Goal: Task Accomplishment & Management: Complete application form

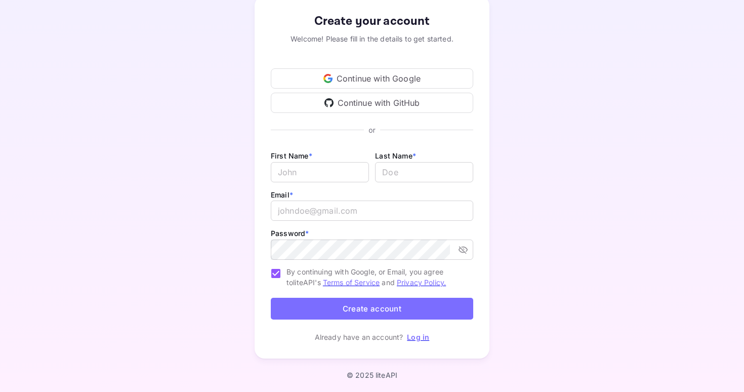
scroll to position [60, 0]
type input "f"
type input "[PERSON_NAME]"
type input "van [PERSON_NAME]"
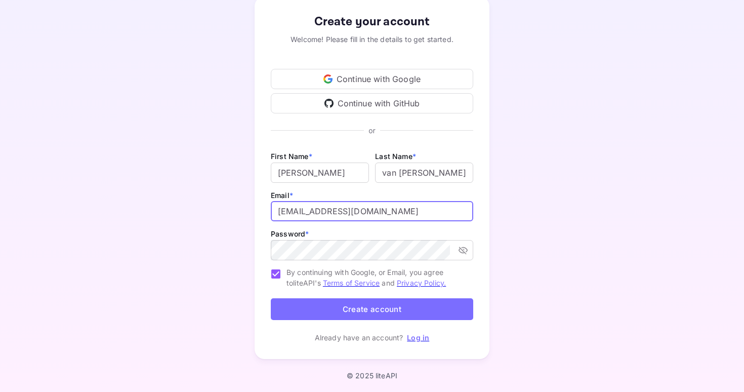
type input "[EMAIL_ADDRESS][DOMAIN_NAME]"
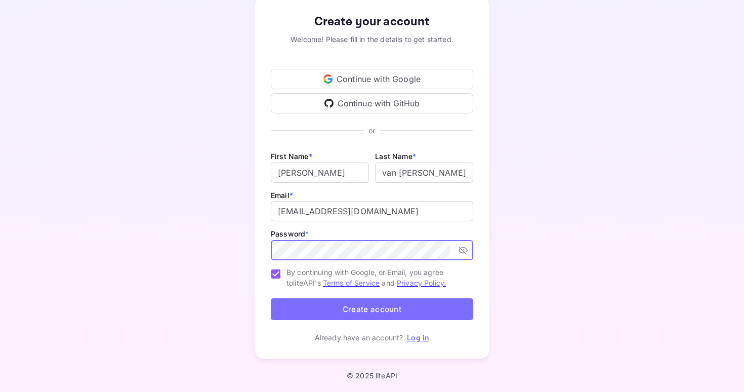
click at [441, 305] on button "Create account" at bounding box center [372, 309] width 202 height 22
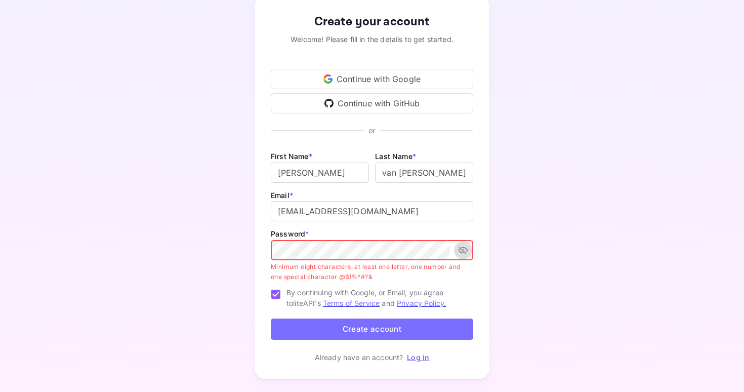
click at [464, 248] on icon "toggle password visibility" at bounding box center [463, 250] width 10 height 10
click at [462, 256] on button "toggle password visibility" at bounding box center [463, 250] width 18 height 18
click at [462, 253] on icon "toggle password visibility" at bounding box center [463, 250] width 10 height 10
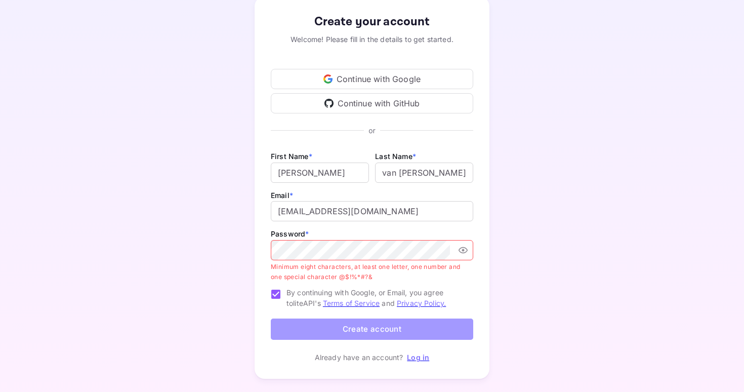
click at [382, 326] on button "Create account" at bounding box center [372, 329] width 202 height 22
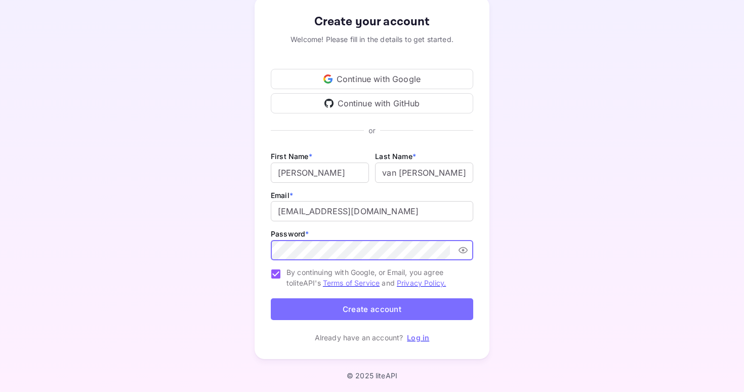
click at [432, 307] on button "Create account" at bounding box center [372, 309] width 202 height 22
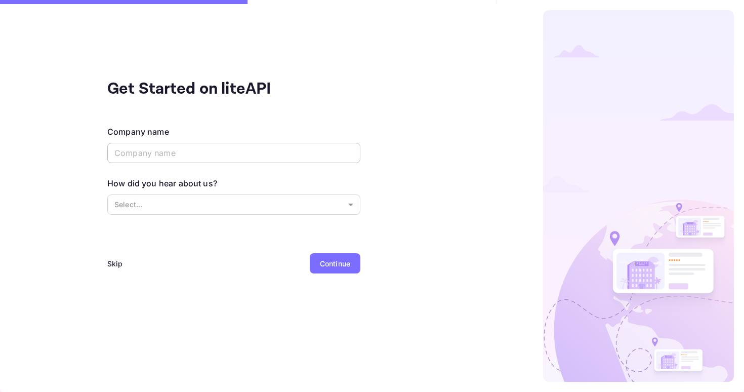
click at [277, 155] on input "text" at bounding box center [233, 153] width 253 height 20
type input "[PERSON_NAME]"
click at [238, 201] on body "Get Started on liteAPI Company name [PERSON_NAME] ​ How did you hear about us? …" at bounding box center [372, 196] width 744 height 392
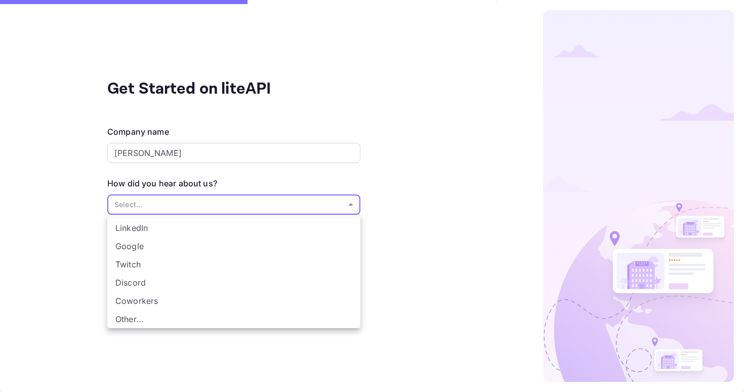
scroll to position [17, 0]
click at [177, 320] on li "Other..." at bounding box center [233, 319] width 253 height 18
type input "Other..."
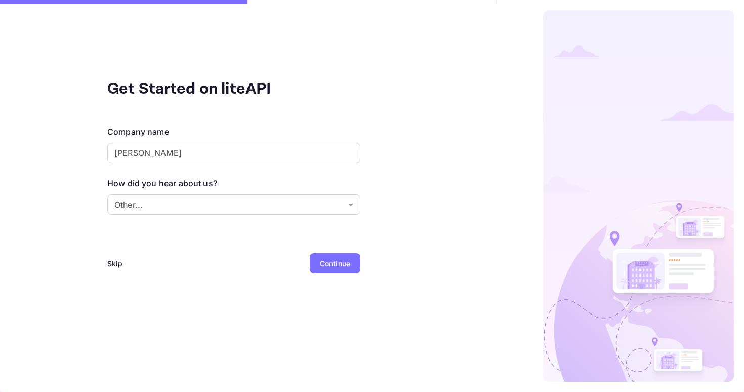
click at [143, 224] on div "Company name [PERSON_NAME] ​ How did you hear about us? Other... Other... ​" at bounding box center [233, 176] width 253 height 103
click at [334, 266] on div "Continue" at bounding box center [335, 263] width 30 height 11
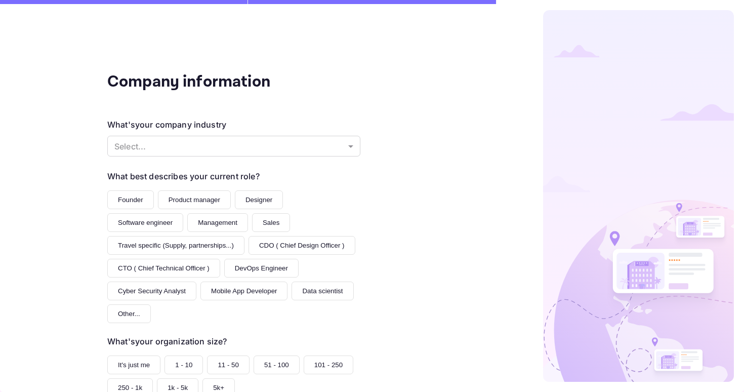
scroll to position [8, 0]
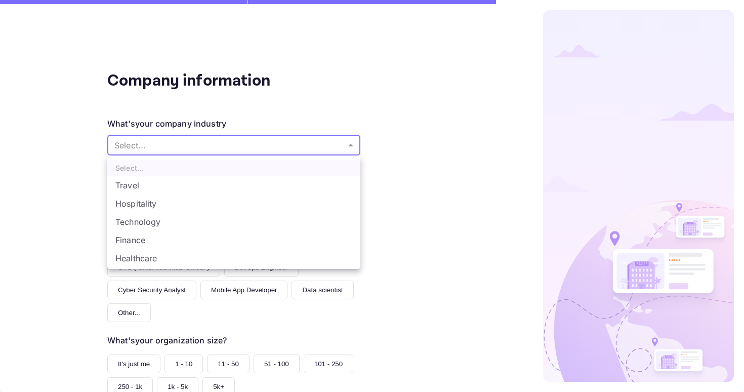
click at [292, 146] on body "Company information What's your company industry Select... ​ What best describe…" at bounding box center [372, 196] width 744 height 392
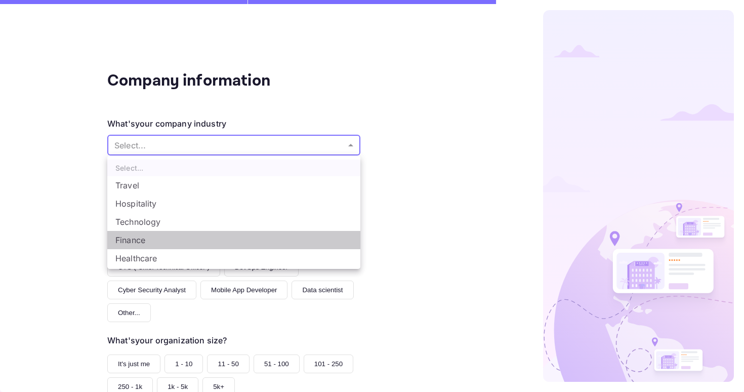
click at [162, 236] on li "Finance" at bounding box center [233, 240] width 253 height 18
type input "Finance"
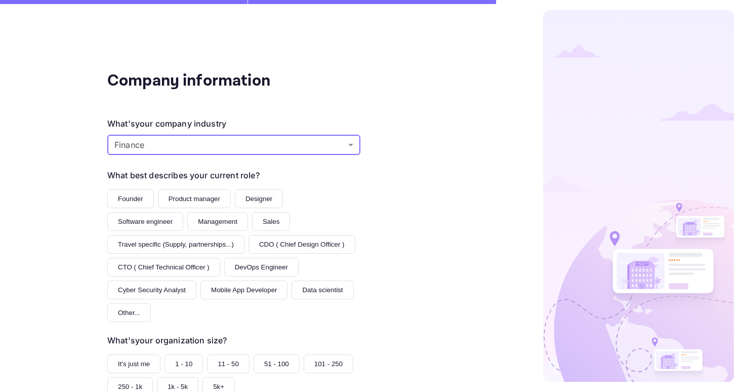
click at [129, 195] on button "Founder" at bounding box center [130, 198] width 47 height 19
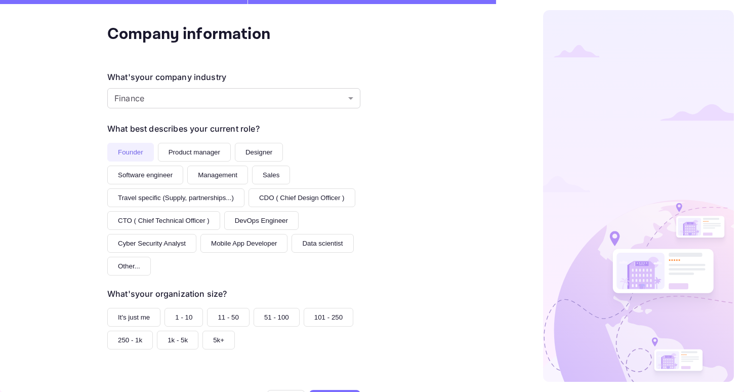
scroll to position [55, 0]
click at [305, 232] on div "Founder Product manager Designer Software engineer Management Sales Travel spec…" at bounding box center [233, 208] width 253 height 133
click at [287, 233] on button "Mobile App Developer" at bounding box center [243, 242] width 87 height 19
click at [142, 157] on button "Founder" at bounding box center [130, 151] width 47 height 19
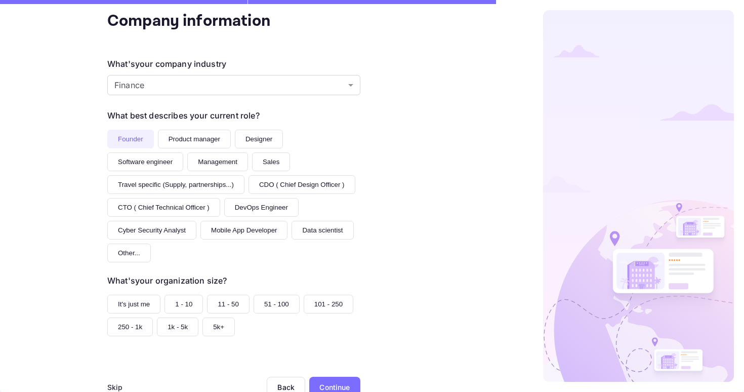
scroll to position [67, 0]
click at [148, 295] on button "It's just me" at bounding box center [133, 304] width 53 height 19
click at [174, 295] on button "1 - 10" at bounding box center [183, 304] width 38 height 19
click at [146, 295] on button "It's just me" at bounding box center [133, 304] width 53 height 19
click at [341, 382] on div "Continue" at bounding box center [334, 387] width 30 height 11
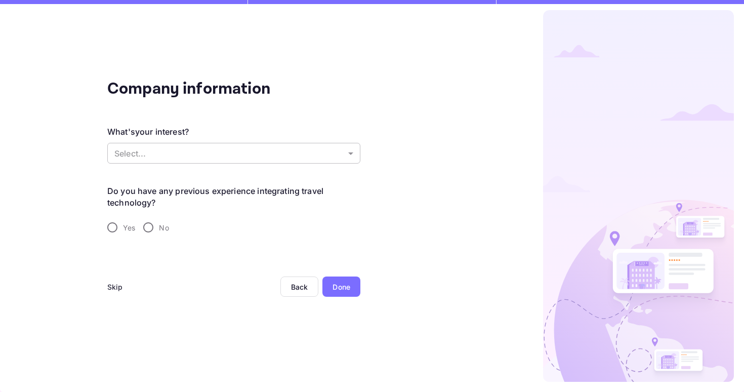
click at [231, 160] on body "Company information What's your interest? Select... ​ Do you have any previous …" at bounding box center [372, 196] width 744 height 392
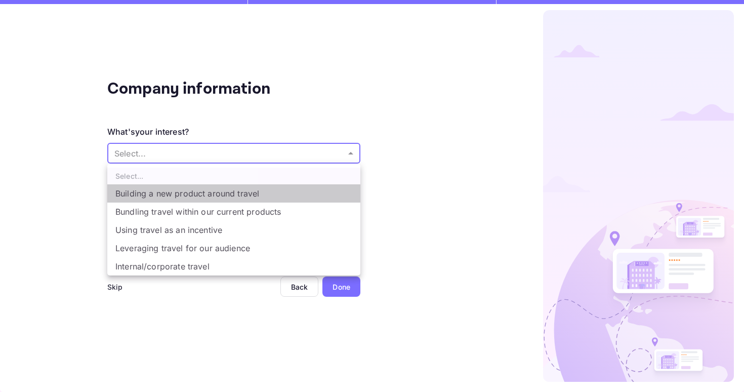
click at [225, 195] on li "Building a new product around travel" at bounding box center [233, 193] width 253 height 18
type input "Building a new product around travel"
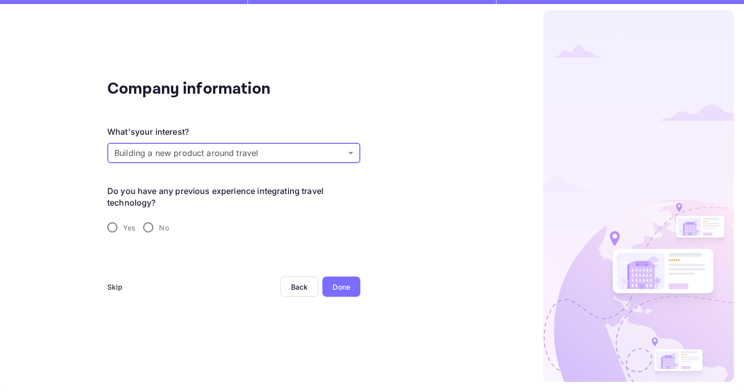
click at [157, 230] on input "No" at bounding box center [148, 227] width 21 height 21
radio input "true"
click at [343, 284] on div "Done" at bounding box center [341, 286] width 18 height 11
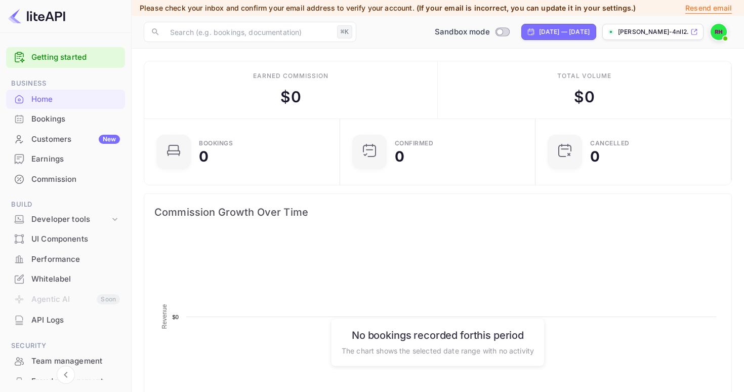
scroll to position [1, 1]
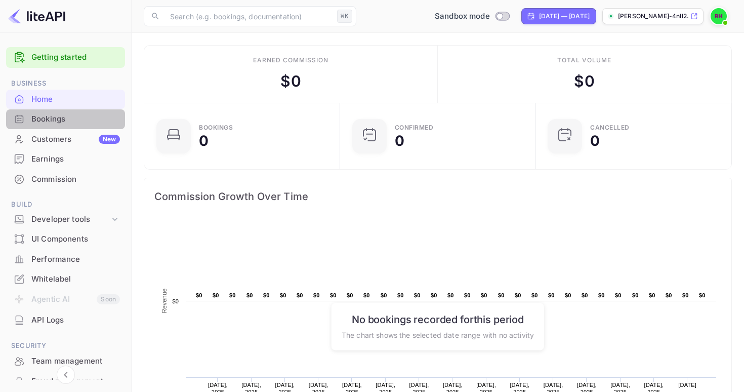
click at [75, 119] on div "Bookings" at bounding box center [75, 119] width 89 height 12
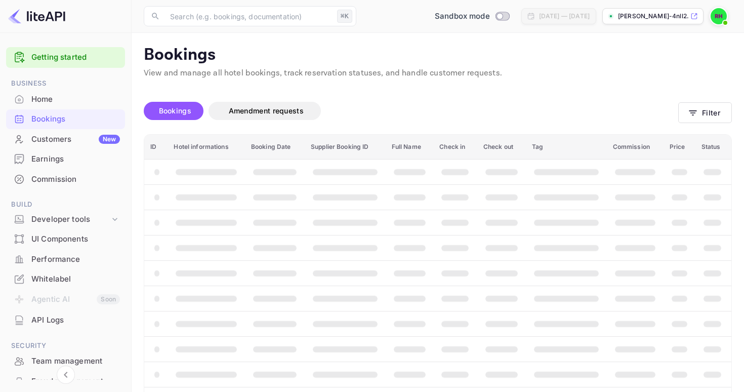
click at [80, 143] on div "Customers New" at bounding box center [75, 140] width 89 height 12
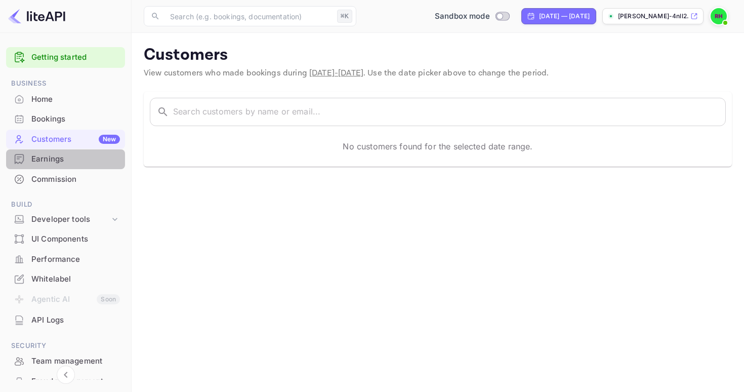
click at [76, 155] on div "Earnings" at bounding box center [75, 159] width 89 height 12
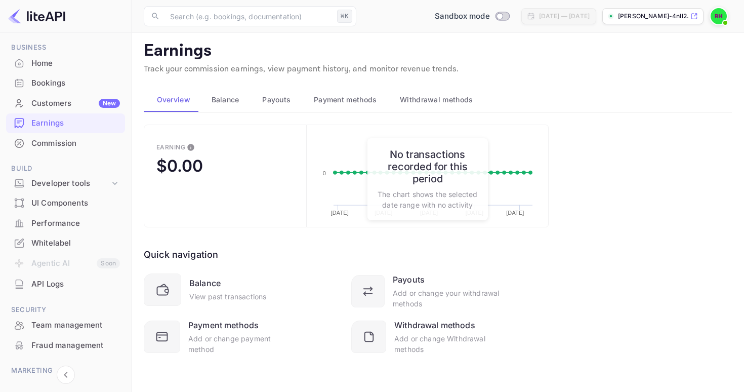
scroll to position [4, 0]
click at [71, 98] on div "Customers New" at bounding box center [75, 104] width 89 height 12
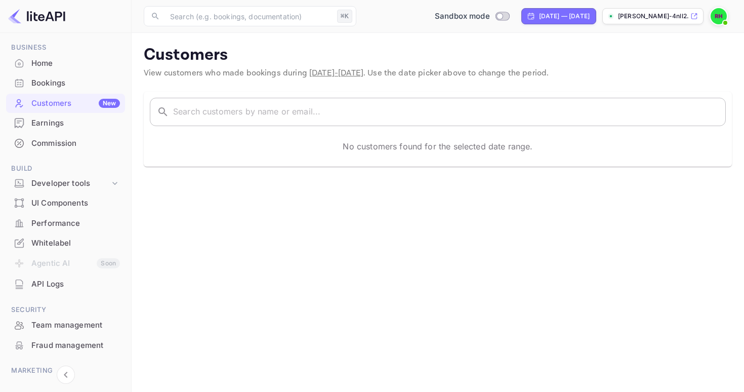
click at [448, 117] on input "text" at bounding box center [449, 112] width 553 height 28
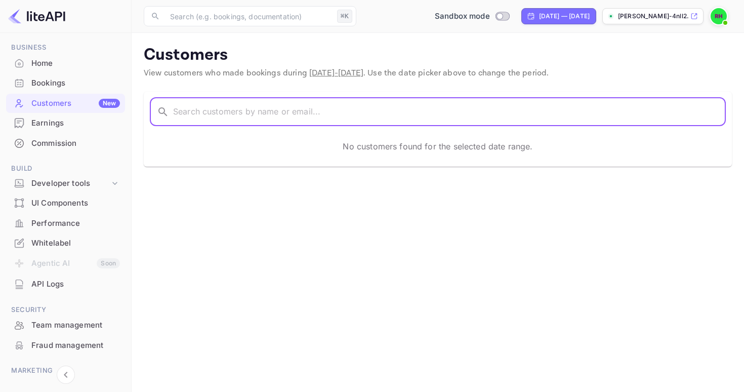
click at [620, 67] on p "View customers who made bookings during Aug 03 - Sep 02, 2025 . Use the date pi…" at bounding box center [438, 73] width 588 height 12
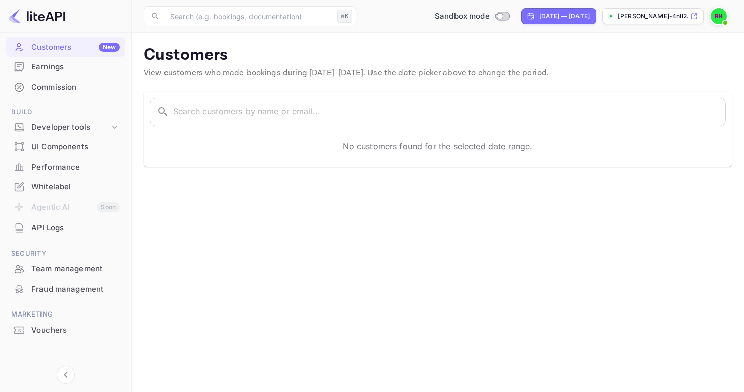
scroll to position [92, 0]
click at [78, 186] on div "Whitelabel" at bounding box center [75, 188] width 89 height 12
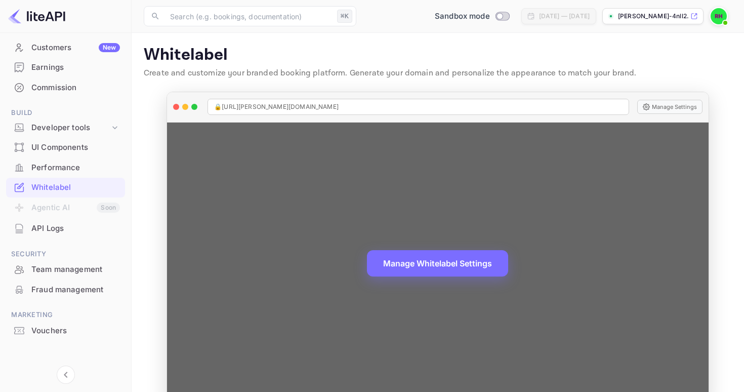
click at [78, 162] on div "Performance" at bounding box center [75, 168] width 89 height 12
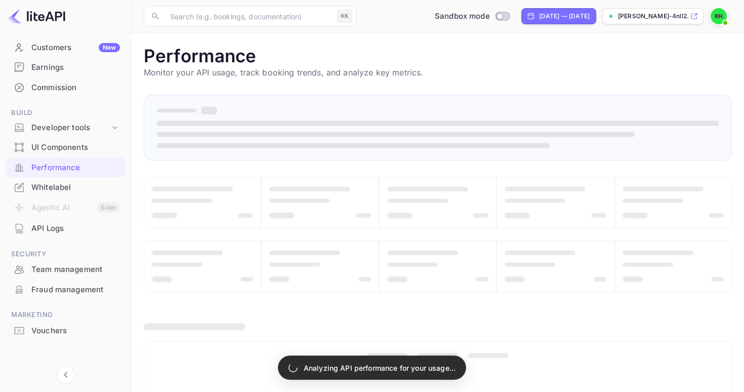
click at [65, 144] on div "UI Components" at bounding box center [75, 148] width 89 height 12
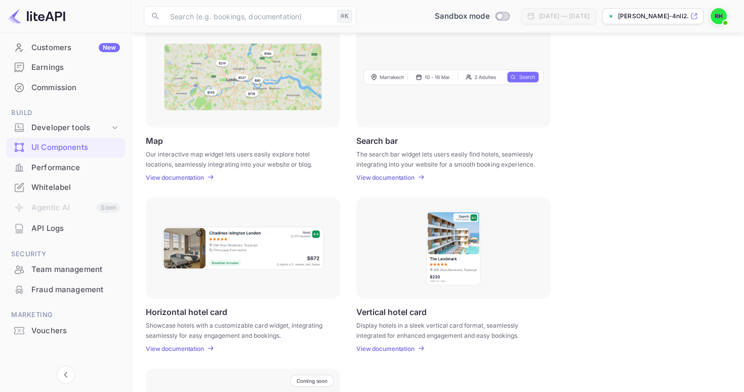
scroll to position [169, 0]
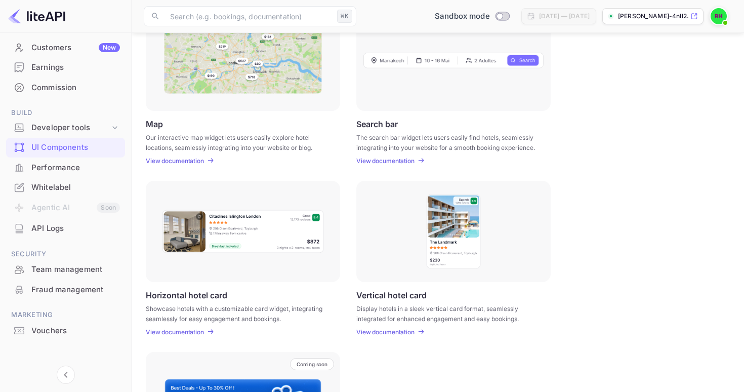
click at [64, 291] on div "Fraud management" at bounding box center [65, 290] width 119 height 20
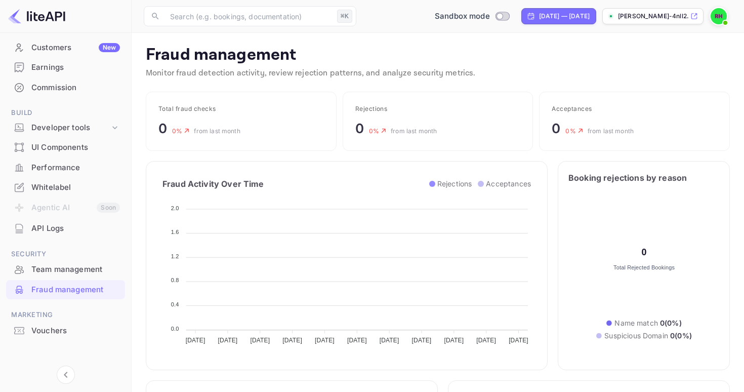
click at [66, 228] on div "API Logs" at bounding box center [75, 229] width 89 height 12
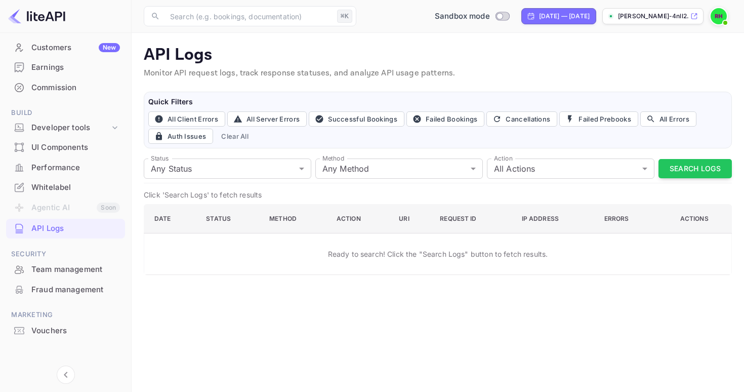
click at [681, 12] on p "[PERSON_NAME]-4nll2...." at bounding box center [653, 16] width 70 height 9
click at [489, 15] on input "Switch to Production mode" at bounding box center [499, 16] width 20 height 7
checkbox input "false"
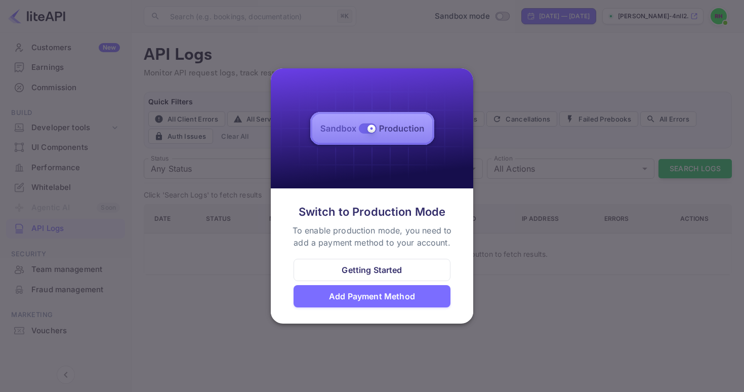
click at [619, 166] on div at bounding box center [372, 196] width 744 height 392
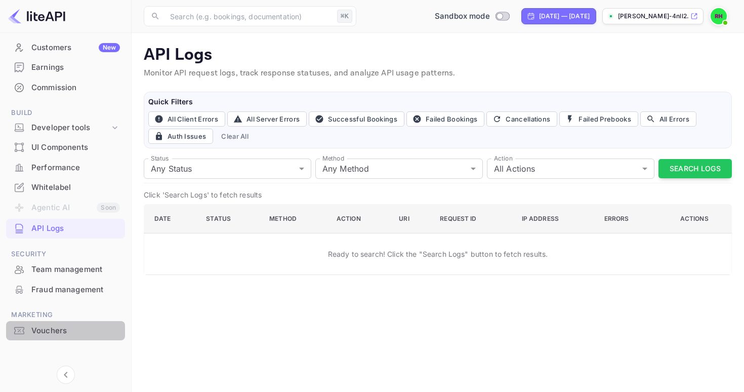
click at [48, 328] on div "Vouchers" at bounding box center [75, 331] width 89 height 12
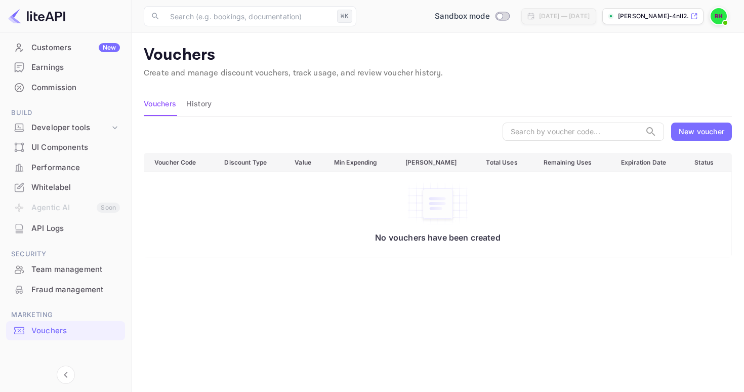
click at [77, 71] on div "Earnings" at bounding box center [75, 68] width 89 height 12
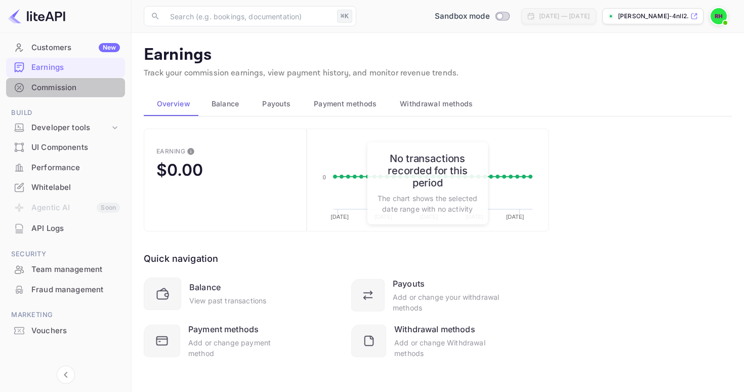
click at [76, 89] on div "Commission" at bounding box center [75, 88] width 89 height 12
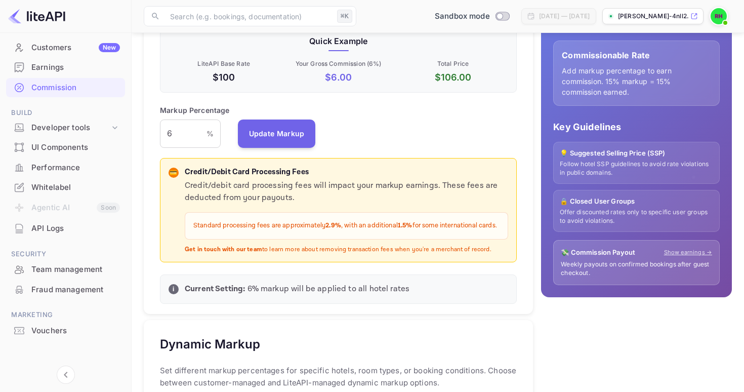
scroll to position [217, 0]
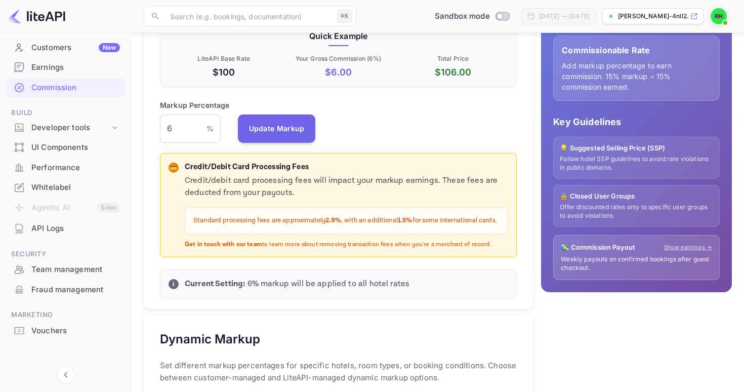
click at [58, 142] on div "UI Components" at bounding box center [75, 148] width 89 height 12
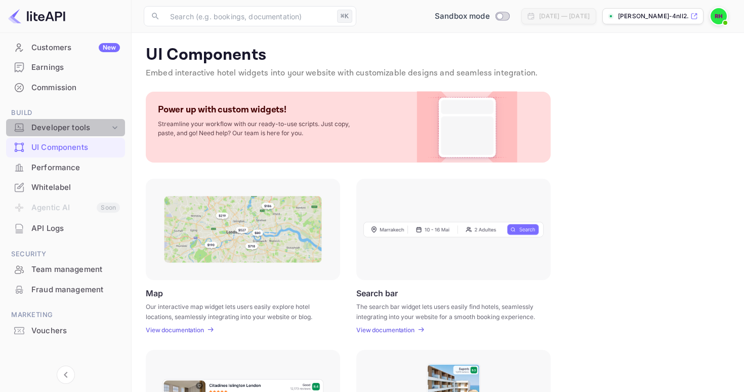
click at [67, 126] on div "Developer tools" at bounding box center [70, 128] width 78 height 12
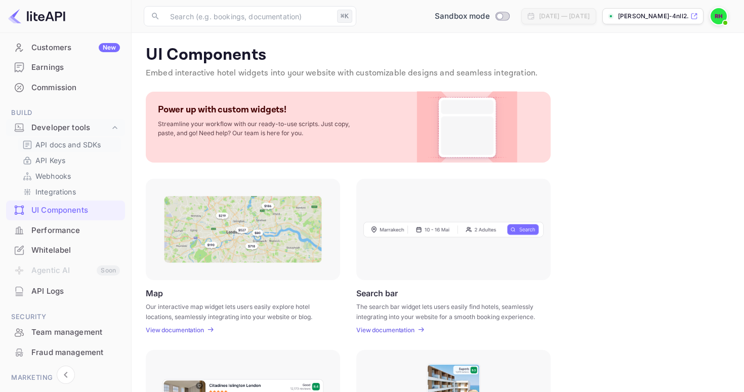
click at [64, 144] on p "API docs and SDKs" at bounding box center [68, 144] width 66 height 11
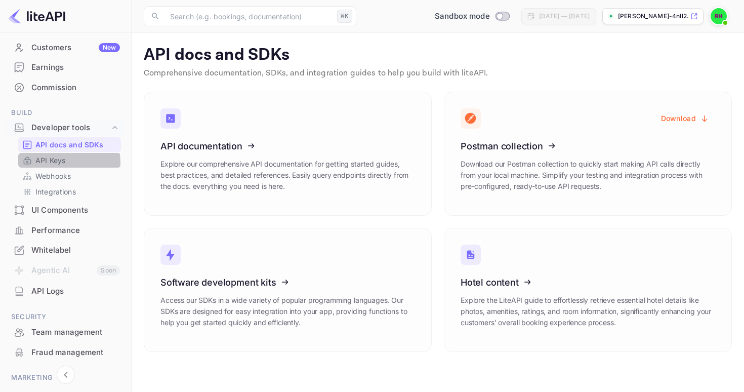
click at [63, 160] on p "API Keys" at bounding box center [50, 160] width 30 height 11
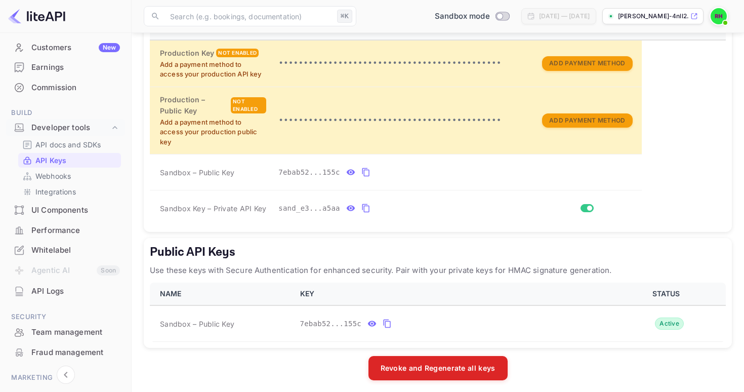
scroll to position [242, 0]
